Goal: Use online tool/utility: Utilize a website feature to perform a specific function

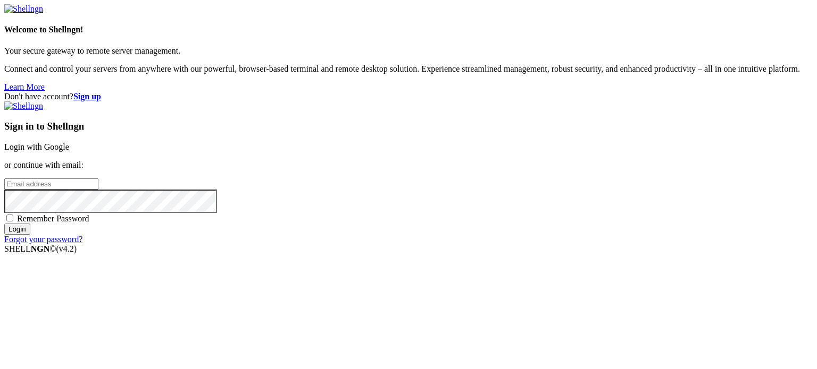
click at [69, 142] on link "Login with Google" at bounding box center [36, 146] width 65 height 9
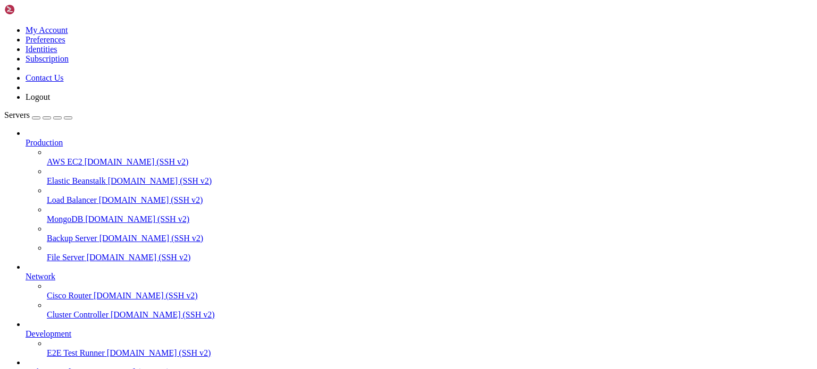
scroll to position [87, 0]
click at [68, 368] on span "[TECHNICAL_ID] (SSH v2)" at bounding box center [118, 372] width 101 height 9
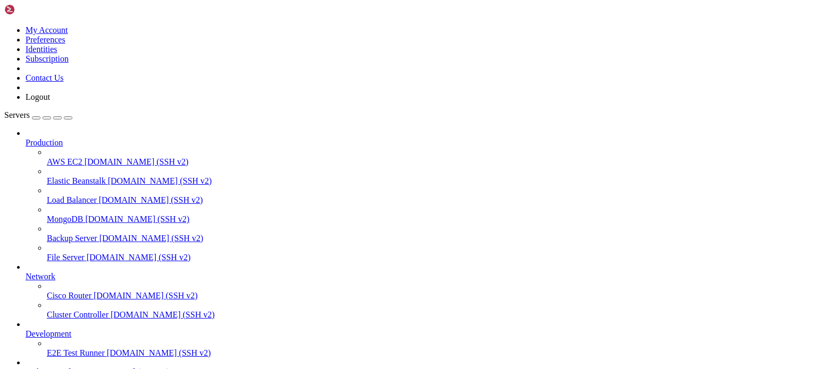
type input "/root/TIROAR"
